Goal: Check status: Check status

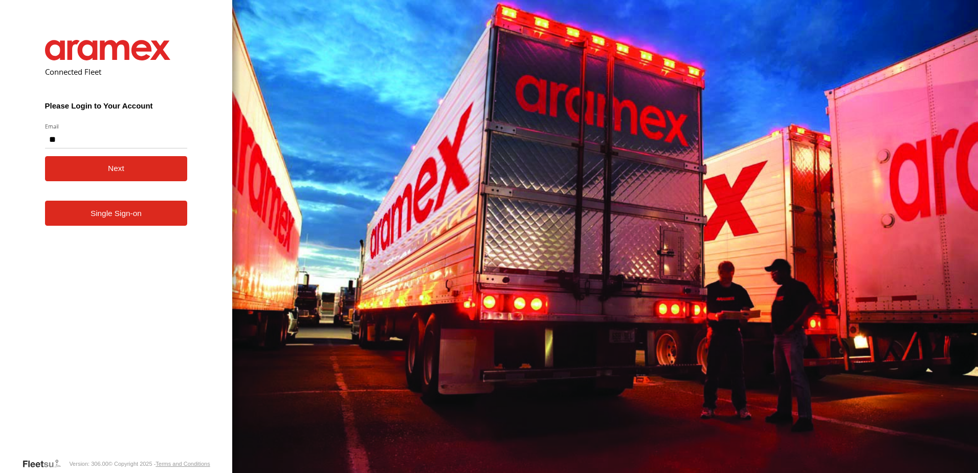
type input "**********"
click at [99, 172] on button "Next" at bounding box center [116, 168] width 143 height 25
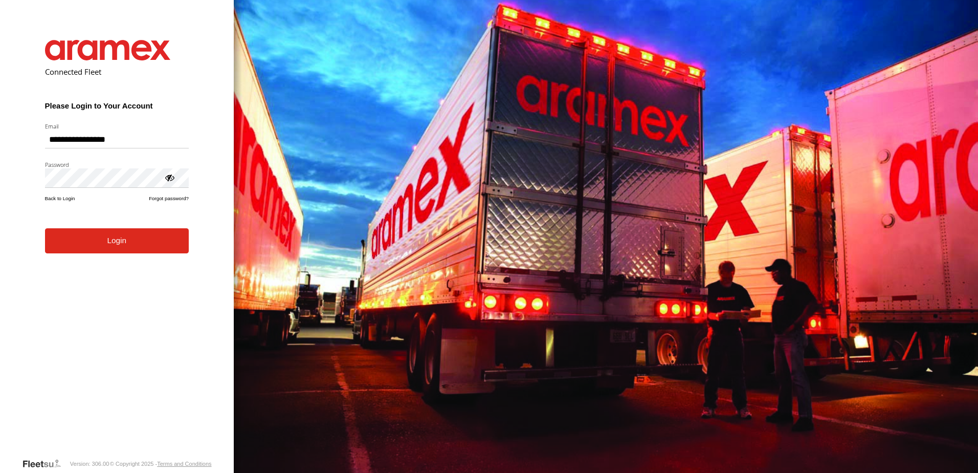
click at [114, 252] on button "Login" at bounding box center [117, 240] width 144 height 25
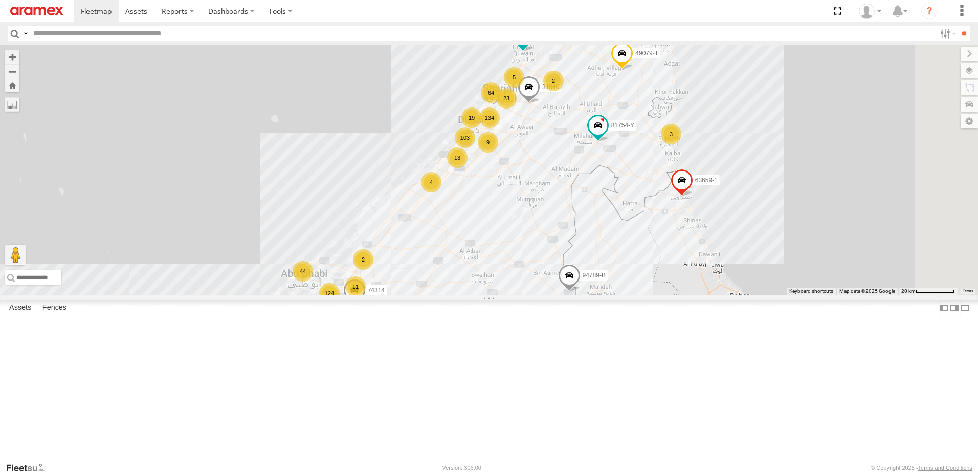
click at [50, 34] on input "text" at bounding box center [482, 33] width 906 height 15
type input "*****"
click at [958, 26] on input "**" at bounding box center [964, 33] width 12 height 15
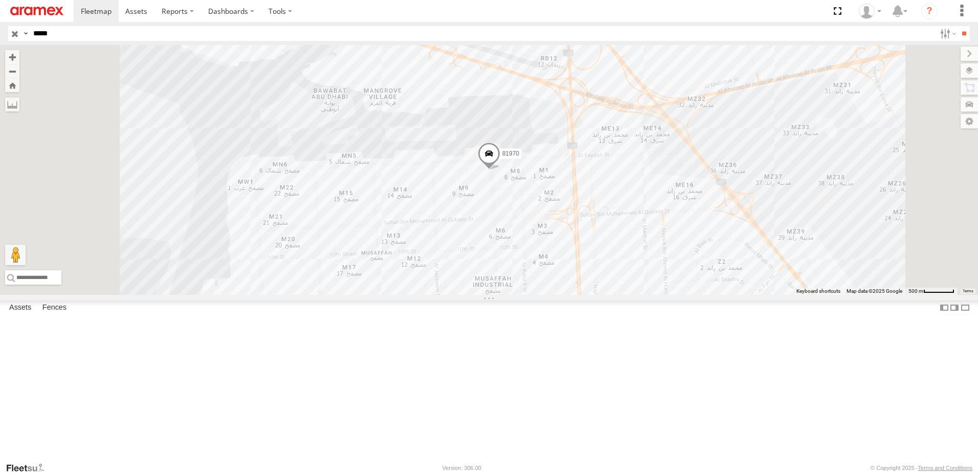
click at [0, 0] on span at bounding box center [0, 0] width 0 height 0
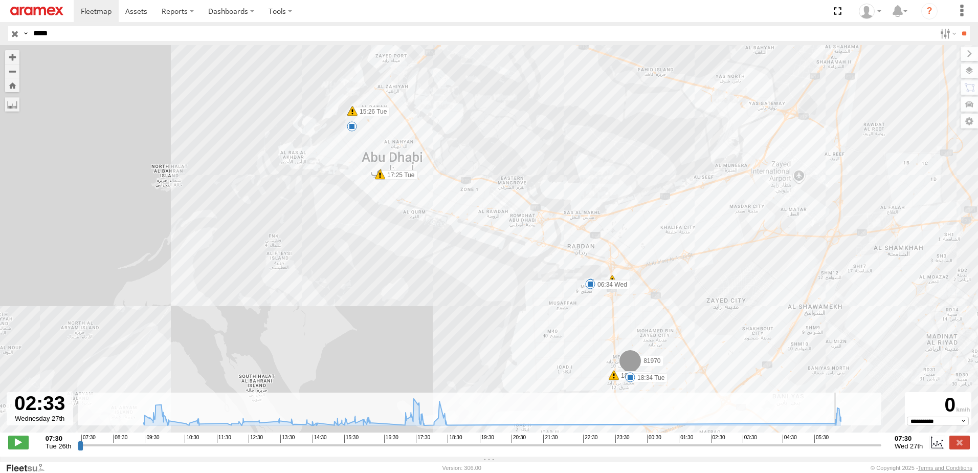
drag, startPoint x: 82, startPoint y: 453, endPoint x: 713, endPoint y: 442, distance: 631.2
click at [713, 442] on input "range" at bounding box center [479, 445] width 803 height 10
click at [19, 448] on span at bounding box center [18, 441] width 20 height 13
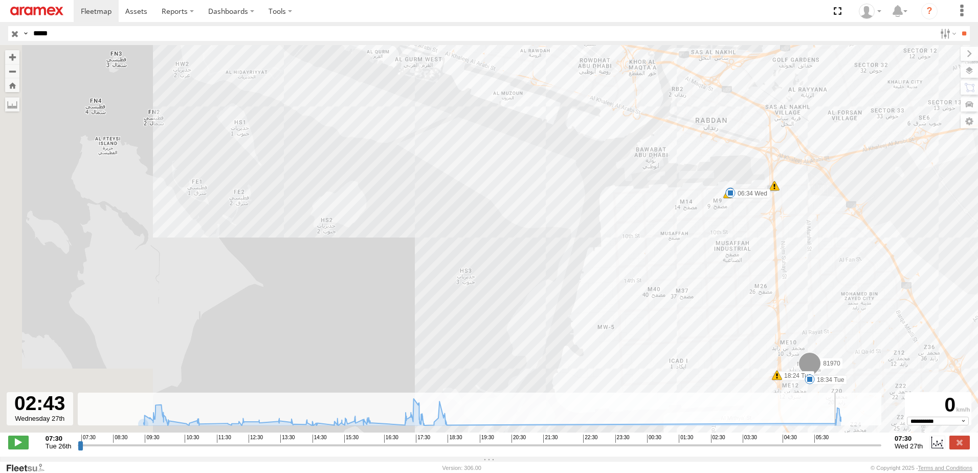
drag, startPoint x: 346, startPoint y: 215, endPoint x: 673, endPoint y: 356, distance: 356.2
click at [671, 355] on div "81970 15:26 Tue 15:26 Tue 17:25 Tue 17:25 Tue 17:53 Tue 18:24 Tue 18:34 Tue 06:…" at bounding box center [489, 244] width 978 height 398
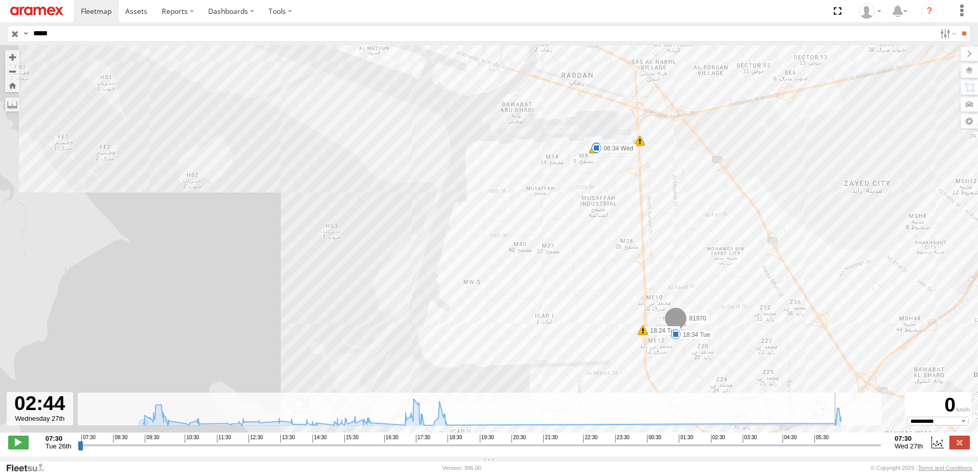
drag, startPoint x: 423, startPoint y: 190, endPoint x: 480, endPoint y: 359, distance: 178.5
click at [478, 358] on div "81970 15:26 Tue 15:26 Tue 17:25 Tue 17:25 Tue 17:53 Tue 18:24 Tue 18:34 Tue 06:…" at bounding box center [489, 244] width 978 height 398
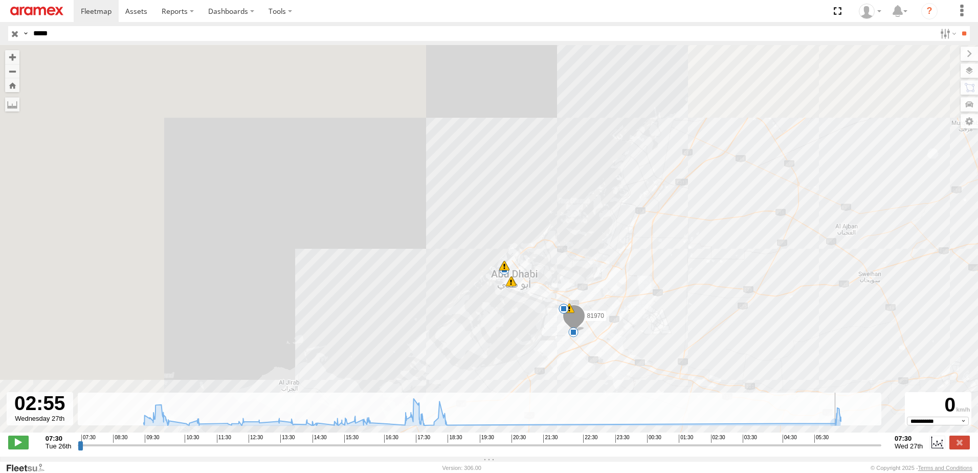
drag, startPoint x: 217, startPoint y: 237, endPoint x: 532, endPoint y: 327, distance: 327.1
click at [532, 327] on div "81970 15:26 Tue 15:26 Tue 17:25 Tue 17:25 Tue 17:53 Tue 18:34 Tue 06:34 Wed 12 …" at bounding box center [489, 244] width 978 height 398
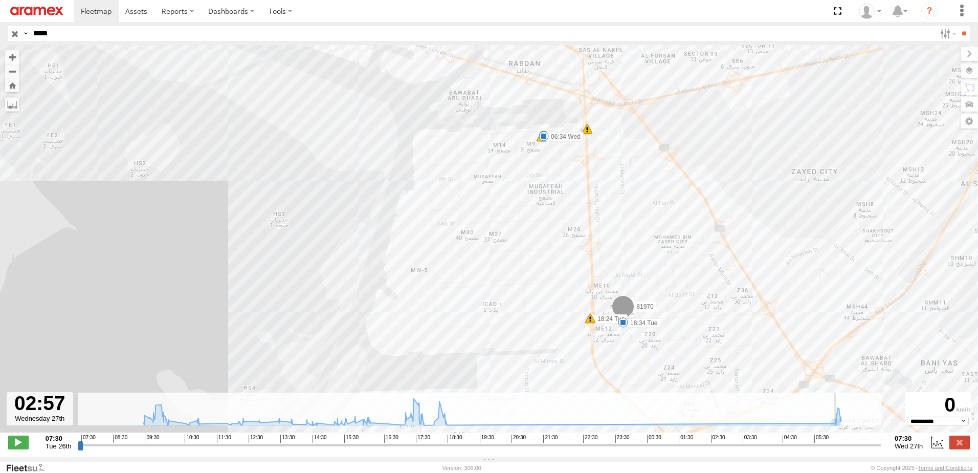
drag, startPoint x: 448, startPoint y: 309, endPoint x: 603, endPoint y: 414, distance: 187.5
click at [586, 415] on div "← Move left → Move right ↑ Move up ↓ Move down + Zoom in - Zoom out Home Jump l…" at bounding box center [489, 250] width 978 height 411
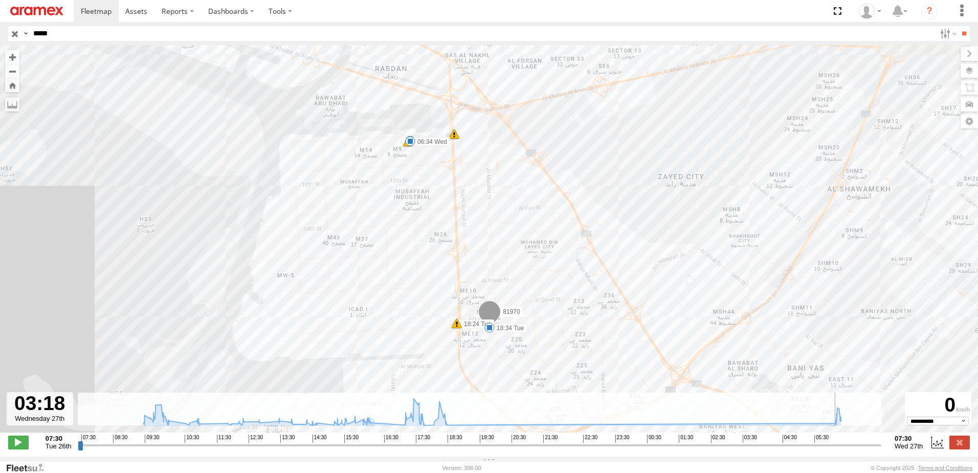
drag, startPoint x: 377, startPoint y: 130, endPoint x: 377, endPoint y: 215, distance: 84.9
click at [377, 215] on div "81970 15:26 Tue 15:26 Tue 17:25 Tue 17:25 Tue 17:53 Tue 18:34 Tue 06:34 Wed 8 1…" at bounding box center [489, 244] width 978 height 398
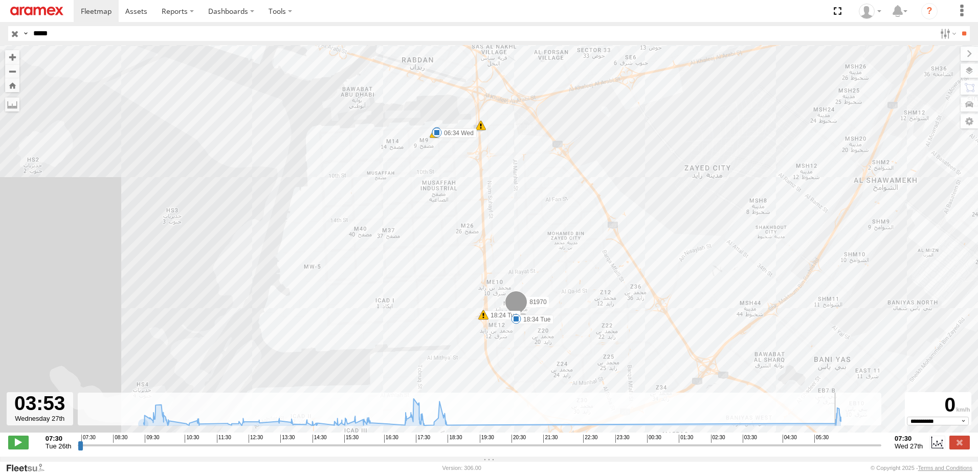
drag, startPoint x: 246, startPoint y: 251, endPoint x: 396, endPoint y: 372, distance: 193.1
click at [396, 372] on div "81970 15:26 Tue 15:26 Tue 17:25 Tue 17:25 Tue 17:53 Tue 18:34 Tue 06:34 Wed 8 1…" at bounding box center [489, 244] width 978 height 398
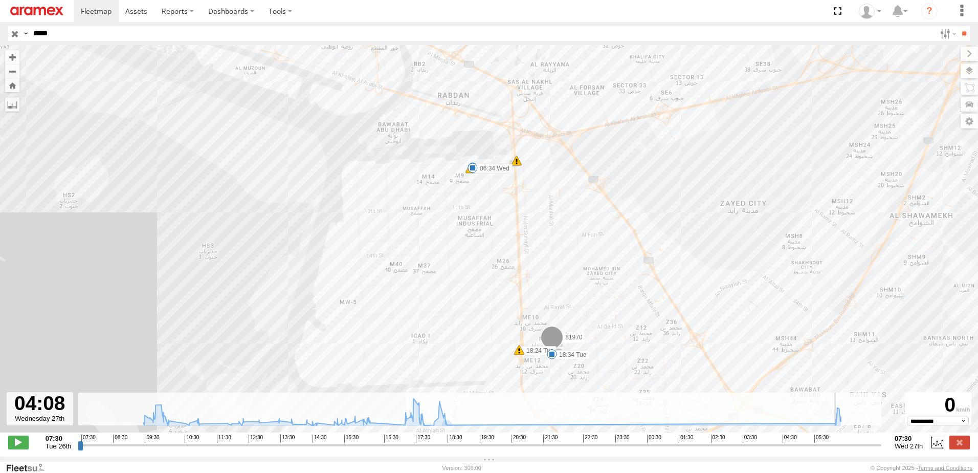
drag, startPoint x: 371, startPoint y: 183, endPoint x: 439, endPoint y: 303, distance: 137.8
click at [439, 303] on div "81970 15:26 Tue 15:26 Tue 17:25 Tue 17:25 Tue 17:53 Tue 18:34 Tue 06:34 Wed 8 1…" at bounding box center [489, 244] width 978 height 398
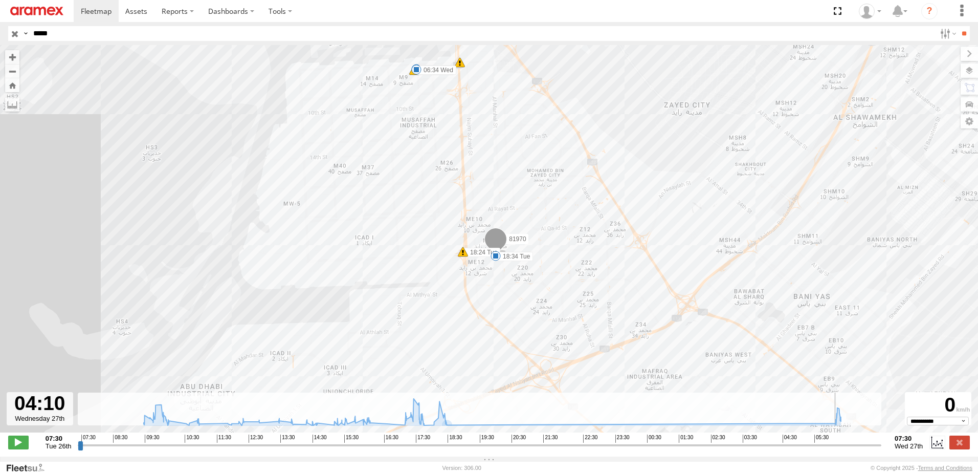
drag, startPoint x: 324, startPoint y: 212, endPoint x: 343, endPoint y: 230, distance: 26.4
click at [343, 232] on div "81970 15:26 Tue 15:26 Tue 17:25 Tue 17:25 Tue 17:53 Tue 18:34 Tue 06:34 Wed 8 1…" at bounding box center [489, 244] width 978 height 398
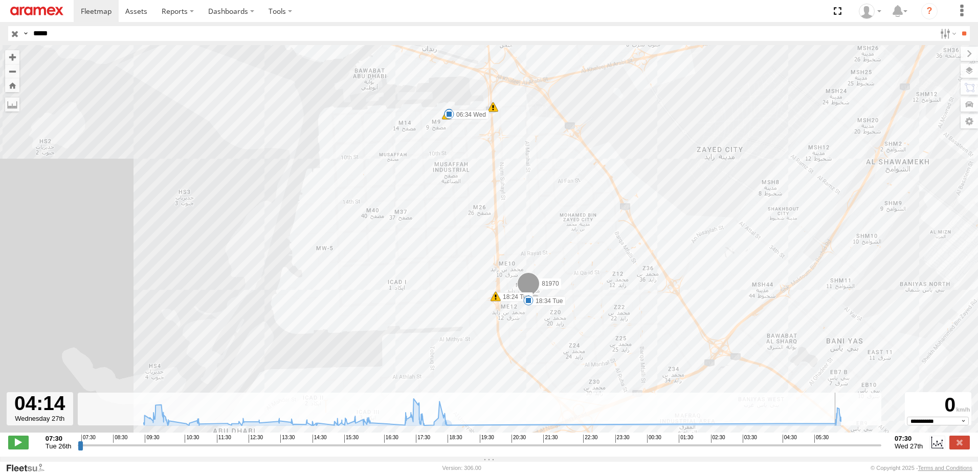
drag, startPoint x: 274, startPoint y: 140, endPoint x: 385, endPoint y: 273, distance: 173.3
click at [373, 265] on div "81970 15:26 Tue 15:26 Tue 17:25 Tue 17:25 Tue 17:53 Tue 18:34 Tue 06:34 Wed 8 1…" at bounding box center [489, 244] width 978 height 398
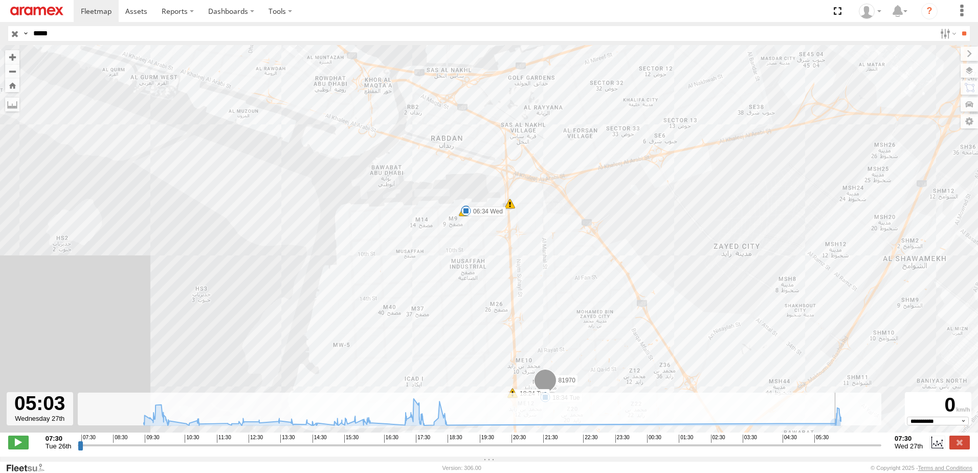
drag, startPoint x: 367, startPoint y: 164, endPoint x: 445, endPoint y: 360, distance: 210.9
click at [445, 359] on div "81970 15:26 Tue 15:26 Tue 17:25 Tue 17:25 Tue 17:53 Tue 18:34 Tue 06:34 Wed 8 1…" at bounding box center [489, 244] width 978 height 398
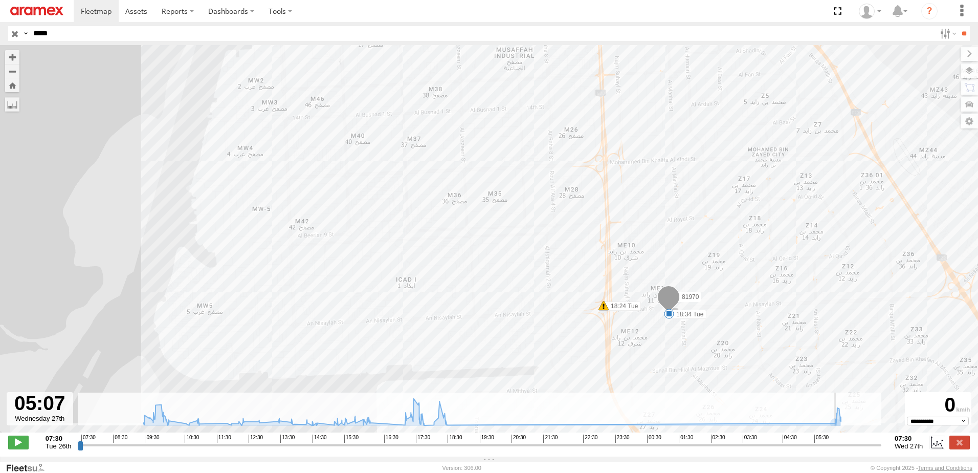
drag, startPoint x: 364, startPoint y: 139, endPoint x: 424, endPoint y: 330, distance: 200.9
click at [424, 327] on div "81970 15:26 Tue 15:26 Tue 17:25 Tue 17:25 Tue 17:53 Tue 18:34 Tue 06:34 Wed 18:…" at bounding box center [489, 244] width 978 height 398
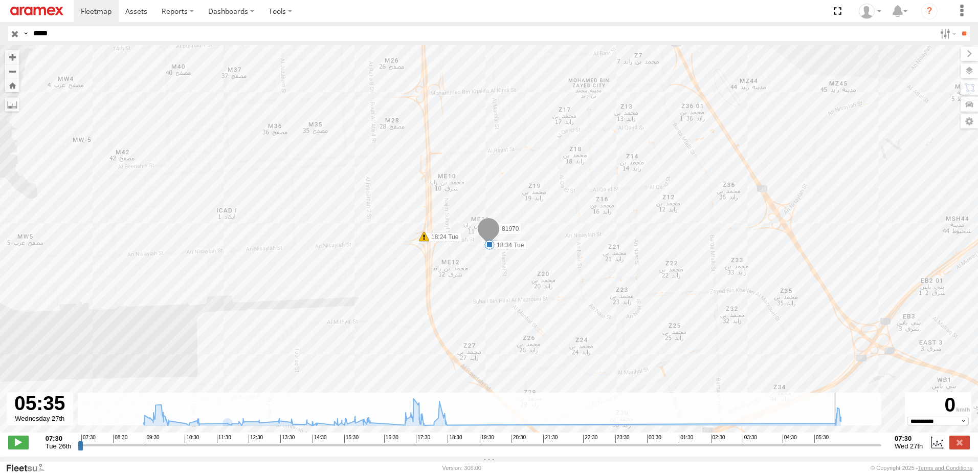
click at [62, 37] on input "*****" at bounding box center [482, 33] width 906 height 15
click at [958, 26] on input "**" at bounding box center [964, 33] width 12 height 15
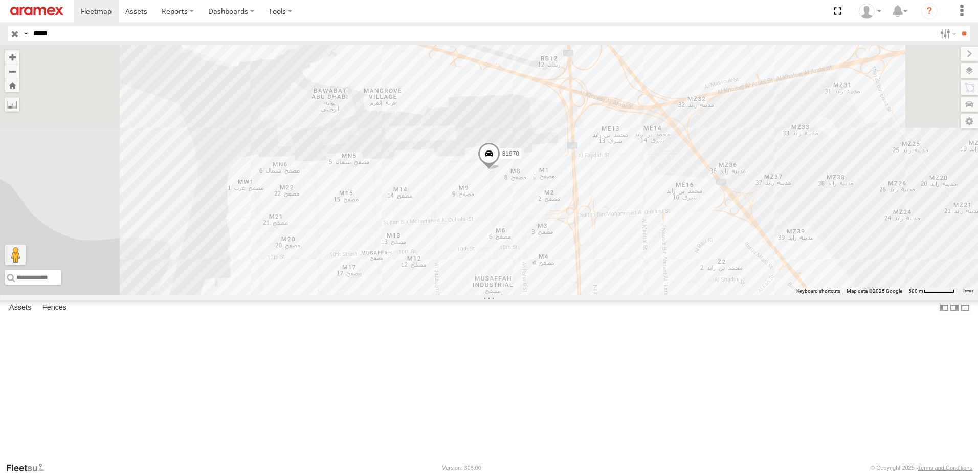
click at [0, 0] on span at bounding box center [0, 0] width 0 height 0
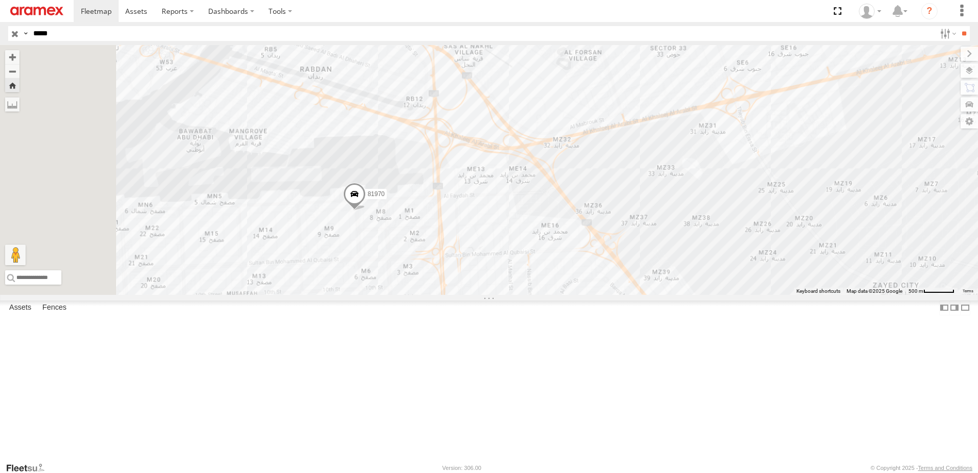
drag, startPoint x: 346, startPoint y: 158, endPoint x: 464, endPoint y: 297, distance: 182.9
click at [460, 295] on div "81970" at bounding box center [489, 170] width 978 height 250
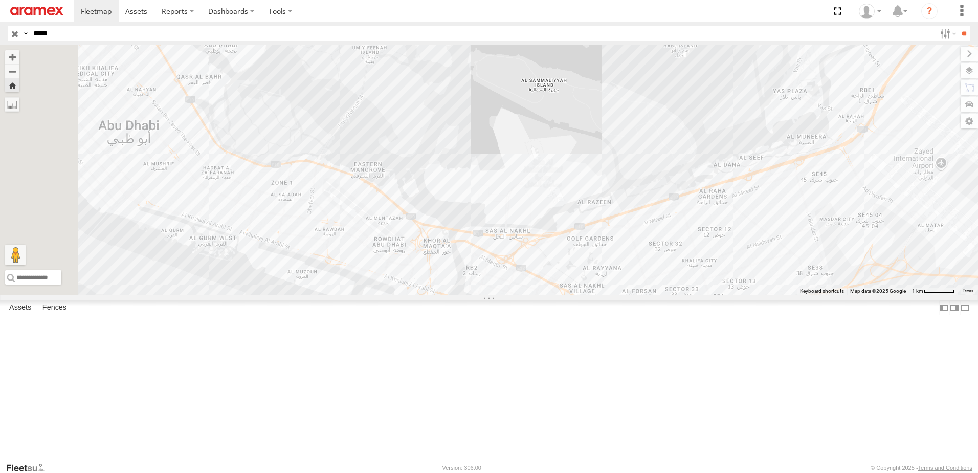
drag, startPoint x: 306, startPoint y: 154, endPoint x: 516, endPoint y: 353, distance: 288.7
click at [516, 295] on div "81970" at bounding box center [489, 170] width 978 height 250
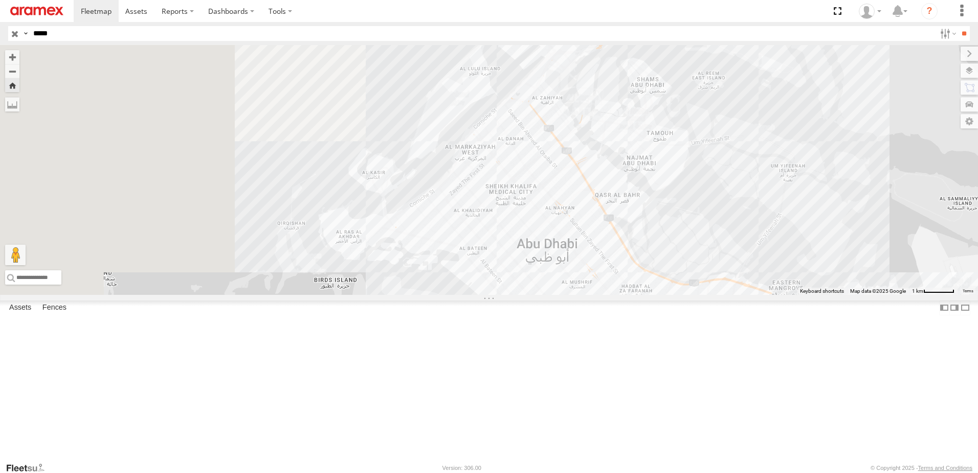
drag, startPoint x: 317, startPoint y: 265, endPoint x: 710, endPoint y: 374, distance: 408.6
click at [710, 295] on div "81970" at bounding box center [489, 170] width 978 height 250
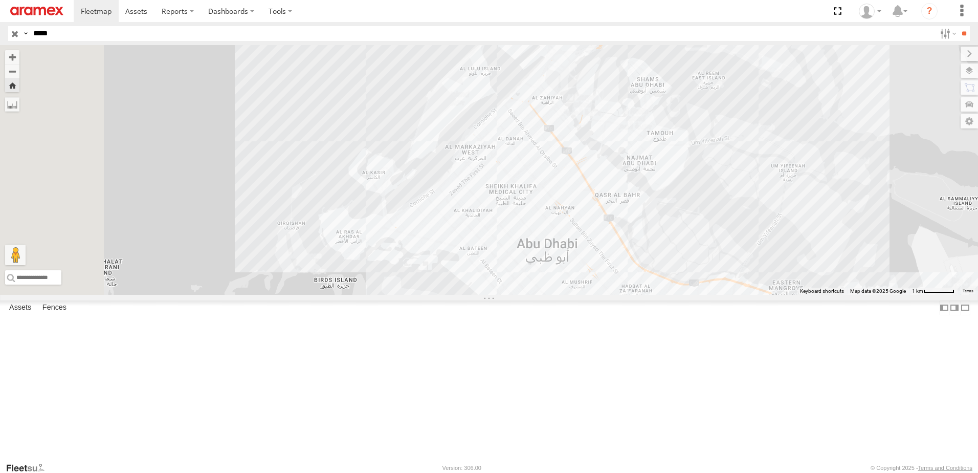
click at [0, 0] on span at bounding box center [0, 0] width 0 height 0
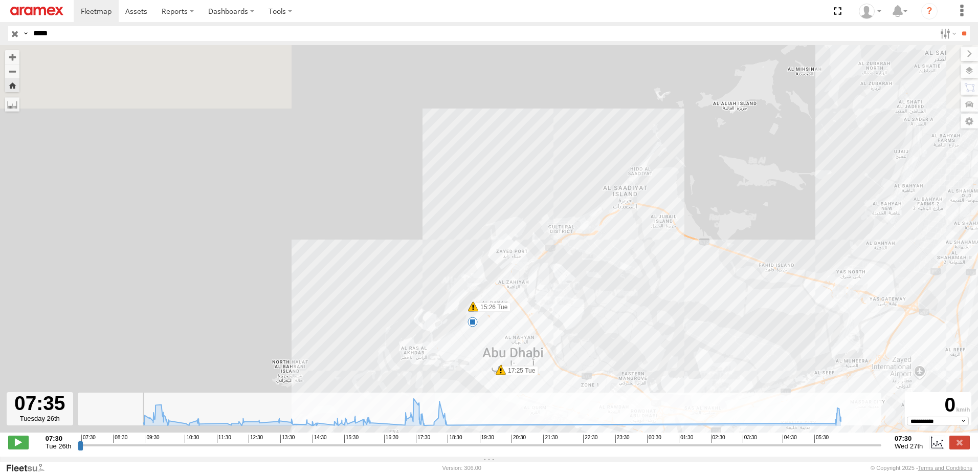
drag, startPoint x: 200, startPoint y: 120, endPoint x: 328, endPoint y: 311, distance: 229.6
click at [325, 315] on div "81970 15:26 Tue 15:26 Tue 17:25 Tue 17:25 Tue 17:53 Tue 18:24 Tue 18:34 Tue 06:…" at bounding box center [489, 244] width 978 height 398
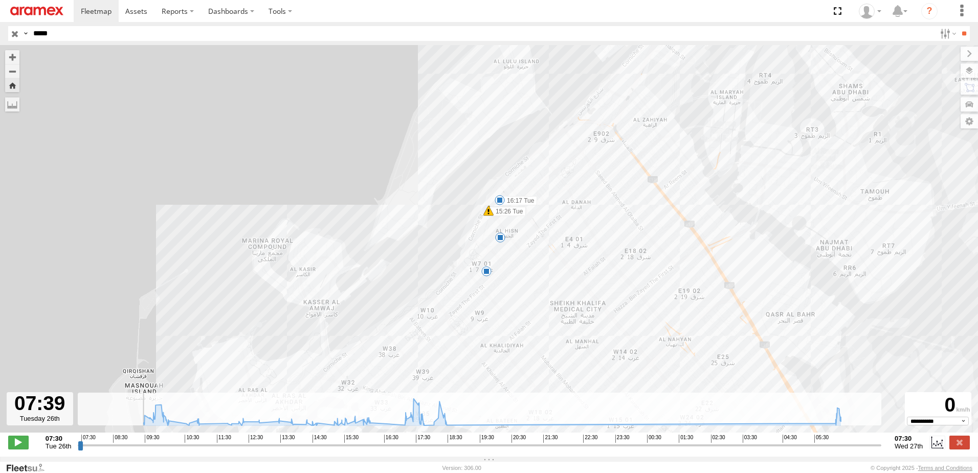
drag, startPoint x: 330, startPoint y: 282, endPoint x: 378, endPoint y: 120, distance: 169.2
click at [378, 120] on div "81970 15:26 Tue 15:26 Tue 17:25 Tue 17:25 Tue 17:53 Tue 18:24 Tue 18:34 Tue 06:…" at bounding box center [489, 244] width 978 height 398
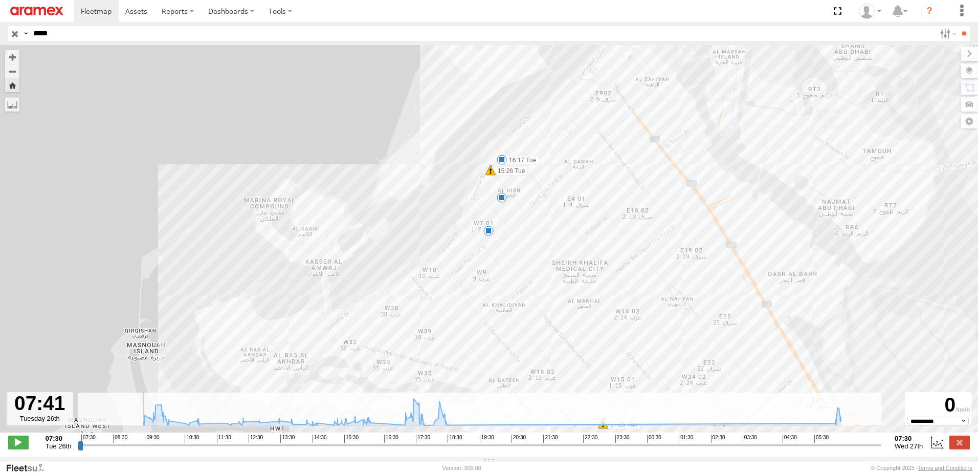
drag, startPoint x: 363, startPoint y: 181, endPoint x: 365, endPoint y: 159, distance: 22.1
click at [365, 159] on div "81970 15:26 Tue 15:26 Tue 17:25 Tue 17:25 Tue 17:53 Tue 18:24 Tue 18:34 Tue 06:…" at bounding box center [489, 244] width 978 height 398
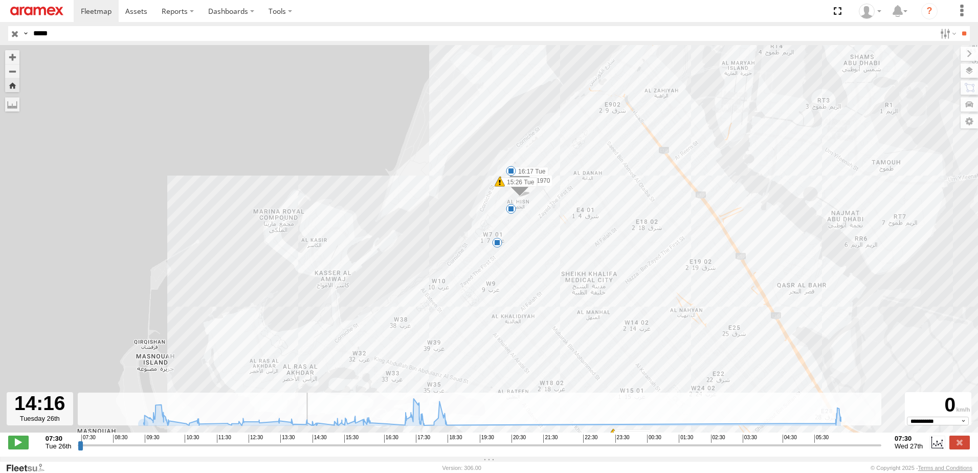
drag, startPoint x: 87, startPoint y: 449, endPoint x: 305, endPoint y: 462, distance: 217.8
click at [305, 450] on input "range" at bounding box center [479, 445] width 803 height 10
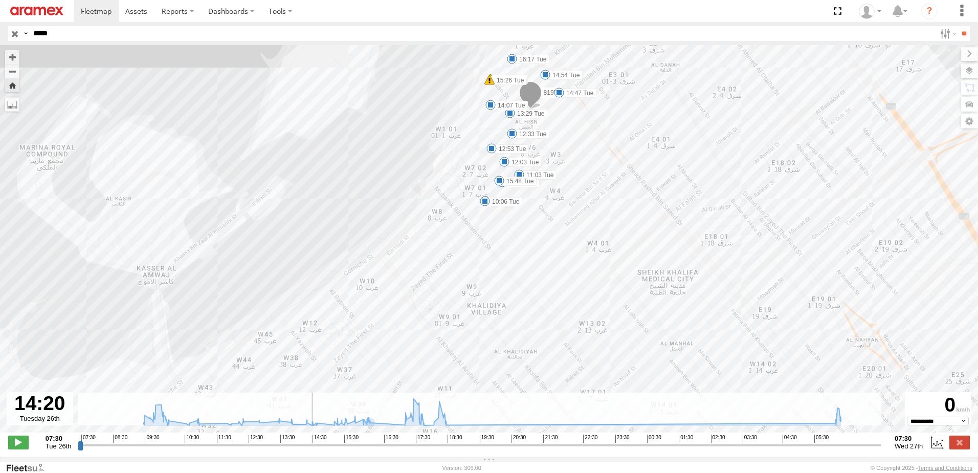
drag, startPoint x: 517, startPoint y: 261, endPoint x: 542, endPoint y: 367, distance: 108.8
click at [542, 367] on div "81970 15:26 Tue 15:26 Tue 17:25 Tue 17:25 Tue 17:53 Tue 18:24 Tue 18:34 Tue 06:…" at bounding box center [489, 244] width 978 height 398
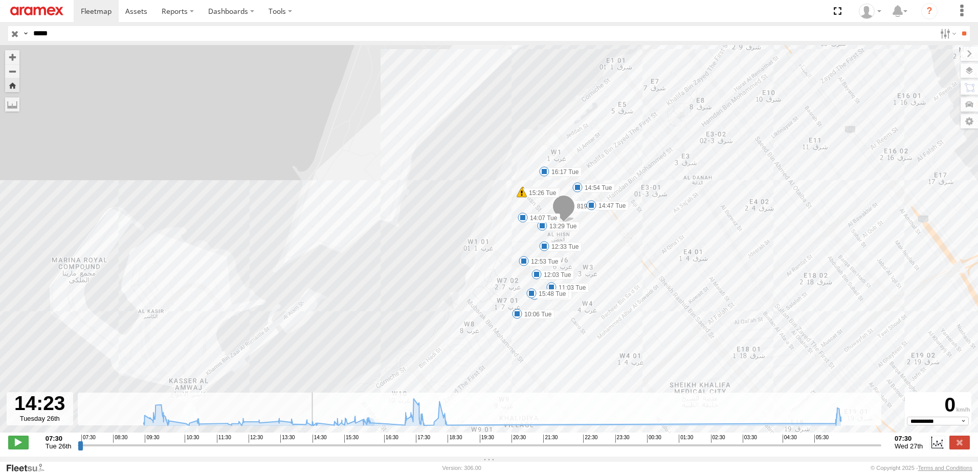
drag, startPoint x: 612, startPoint y: 305, endPoint x: 608, endPoint y: 300, distance: 6.2
click at [608, 300] on div "81970 15:26 Tue 15:26 Tue 17:25 Tue 17:25 Tue 17:53 Tue 18:24 Tue 18:34 Tue 06:…" at bounding box center [489, 244] width 978 height 398
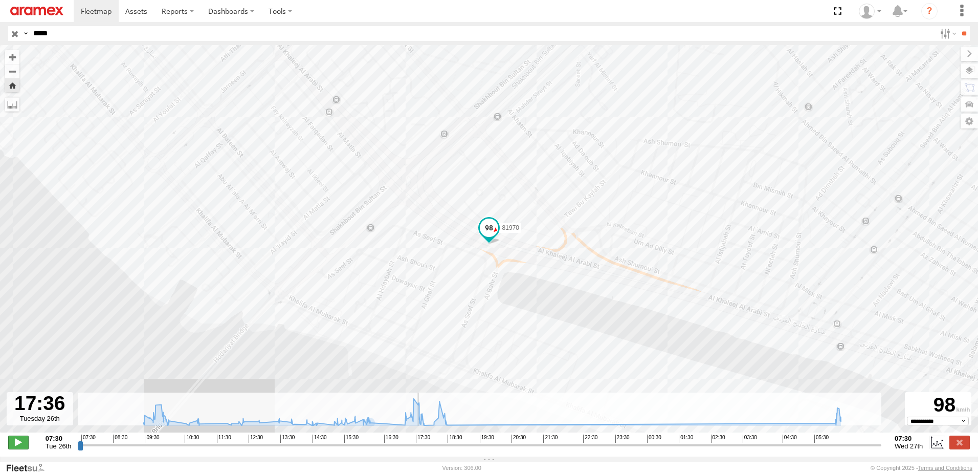
click at [17, 449] on span at bounding box center [18, 441] width 20 height 13
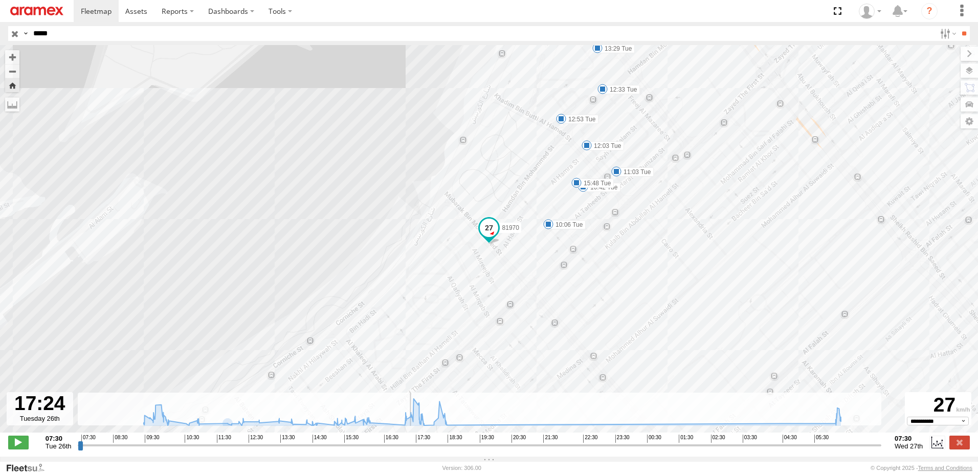
drag, startPoint x: 416, startPoint y: 454, endPoint x: 409, endPoint y: 453, distance: 7.2
click at [409, 450] on input "range" at bounding box center [479, 445] width 803 height 10
click at [15, 445] on span at bounding box center [18, 441] width 20 height 13
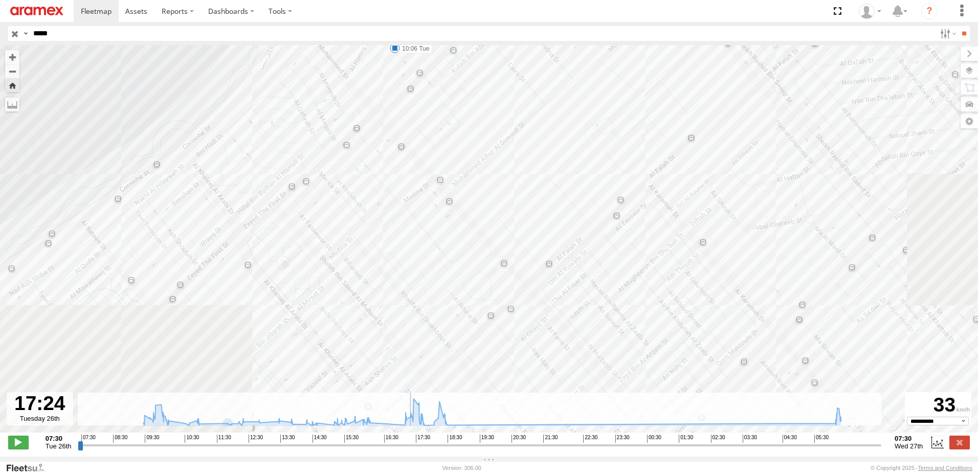
drag, startPoint x: 413, startPoint y: 450, endPoint x: 407, endPoint y: 450, distance: 6.6
click at [407, 450] on input "range" at bounding box center [479, 445] width 803 height 10
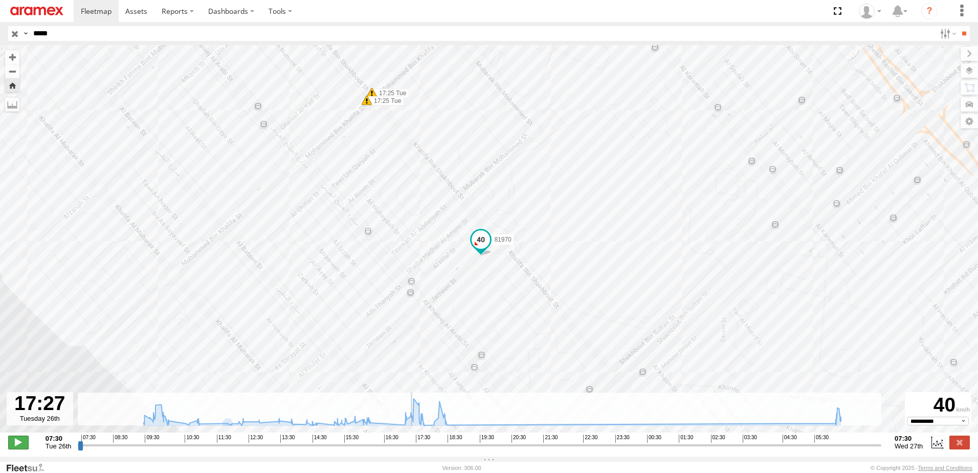
type input "**********"
click at [24, 449] on span at bounding box center [18, 441] width 20 height 13
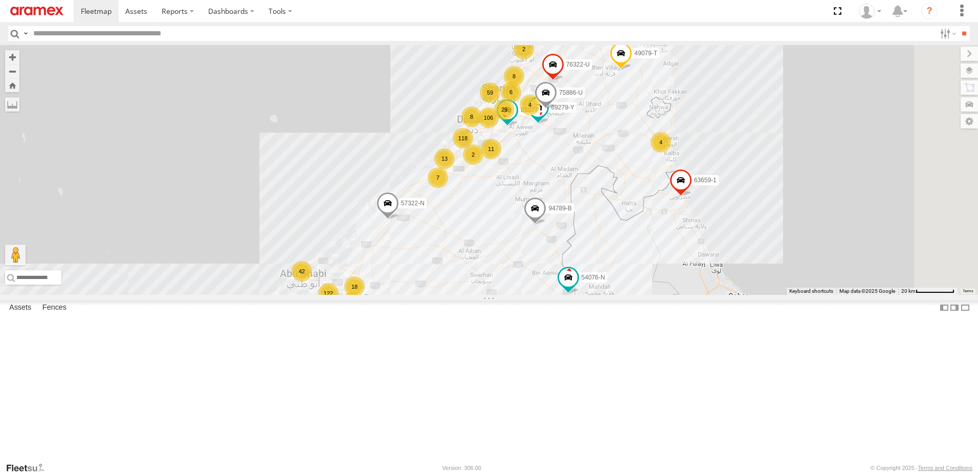
click at [47, 37] on input "text" at bounding box center [482, 33] width 906 height 15
type input "*****"
click at [958, 26] on input "**" at bounding box center [964, 33] width 12 height 15
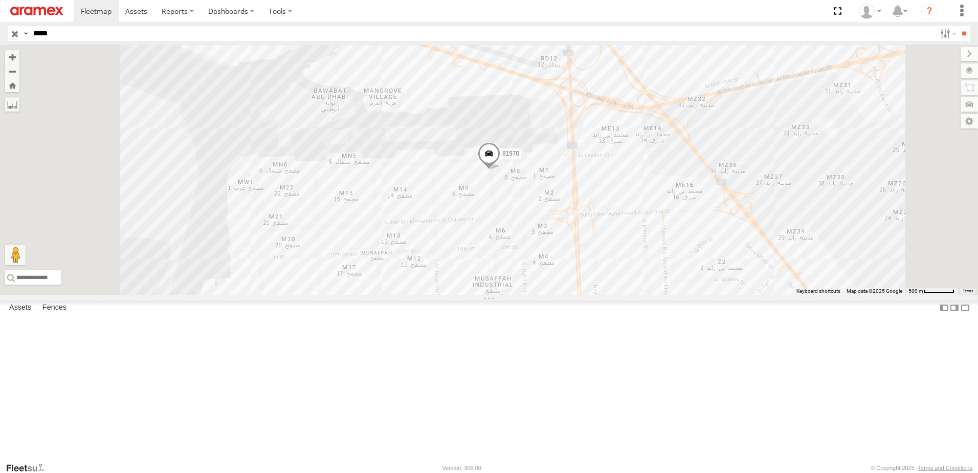
click at [0, 0] on span at bounding box center [0, 0] width 0 height 0
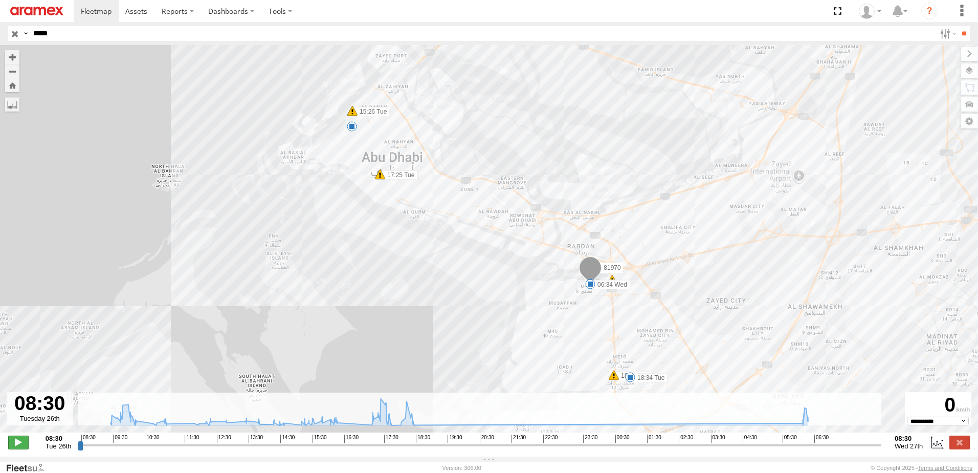
click at [17, 445] on span at bounding box center [18, 441] width 20 height 13
type input "**********"
